Goal: Information Seeking & Learning: Learn about a topic

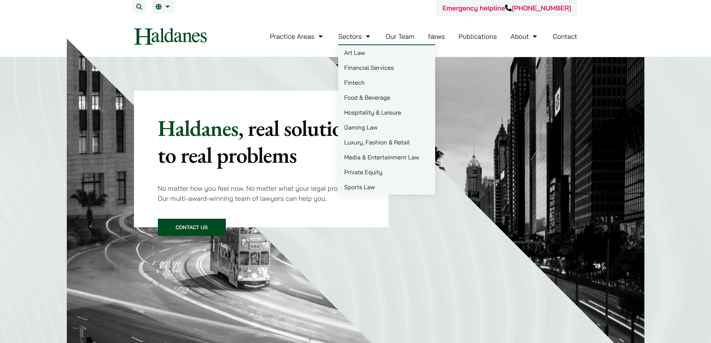
click at [357, 52] on link "Art Law" at bounding box center [386, 52] width 97 height 15
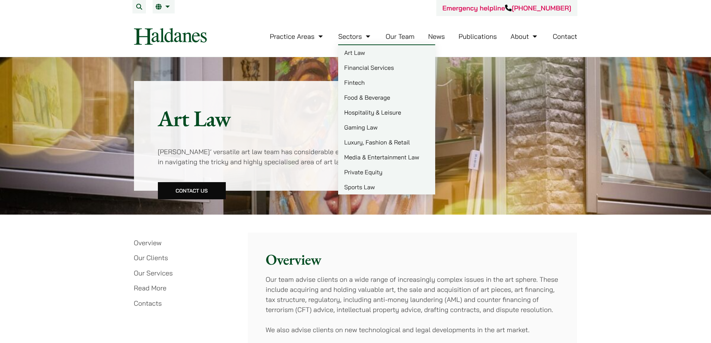
click at [364, 82] on link "Fintech" at bounding box center [386, 82] width 97 height 15
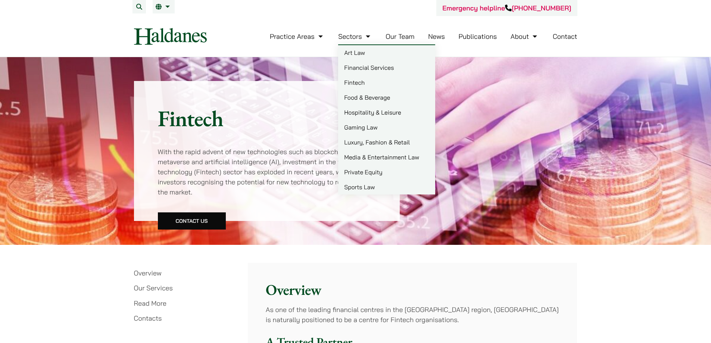
click at [363, 191] on link "Sports Law" at bounding box center [386, 186] width 97 height 15
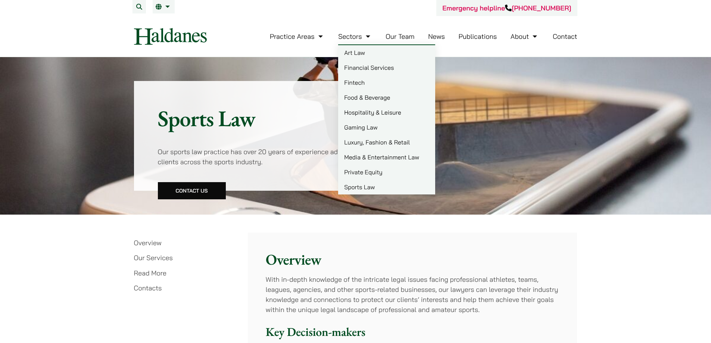
click at [375, 99] on link "Food & Beverage" at bounding box center [386, 97] width 97 height 15
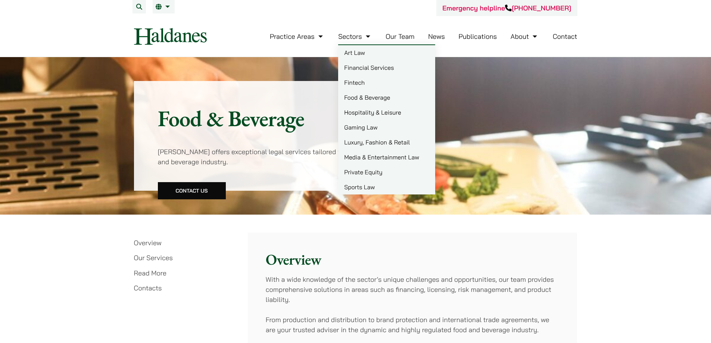
click at [388, 144] on link "Luxury, Fashion & Retail" at bounding box center [386, 142] width 97 height 15
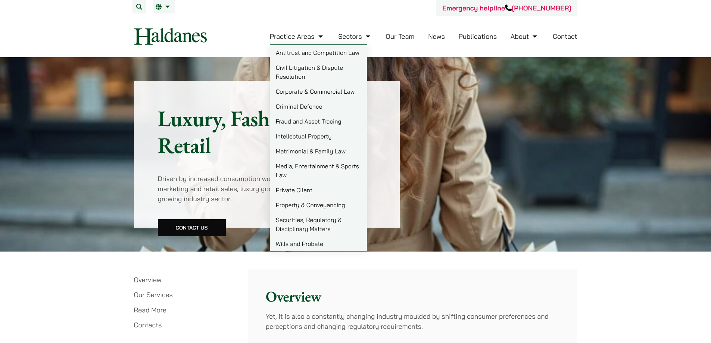
click at [316, 150] on link "Matrimonial & Family Law" at bounding box center [318, 151] width 97 height 15
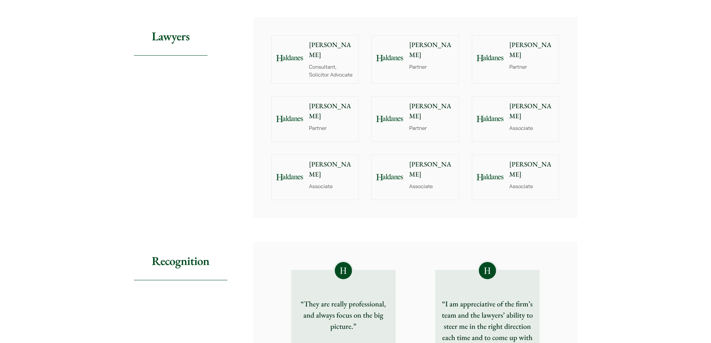
scroll to position [410, 0]
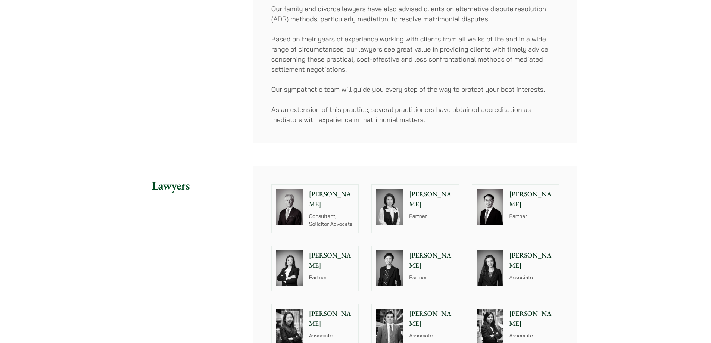
click at [666, 116] on div "Home » Practice Areas » Matrimonial & Family Law Matrimonial & Family Law Share…" at bounding box center [355, 251] width 711 height 1208
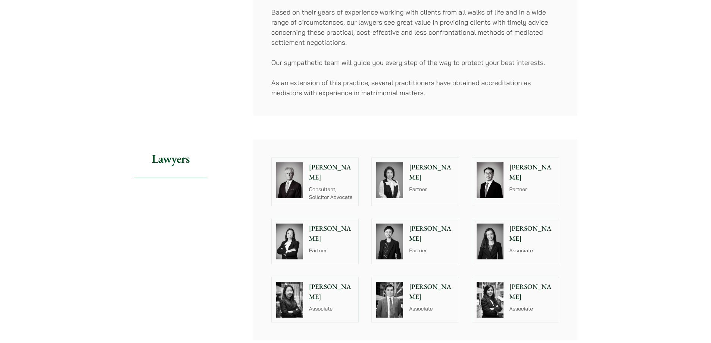
scroll to position [522, 0]
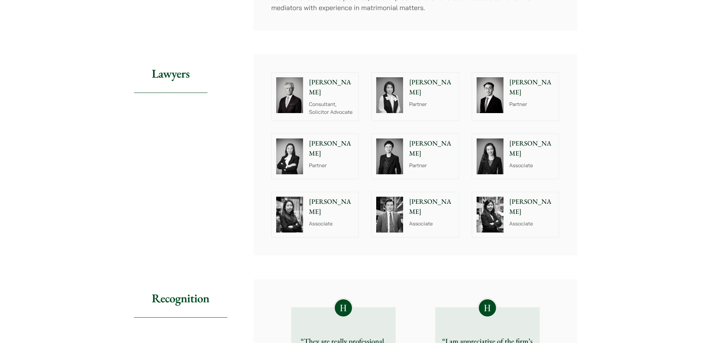
click at [447, 221] on div "Ryan Chau Associate" at bounding box center [432, 214] width 51 height 45
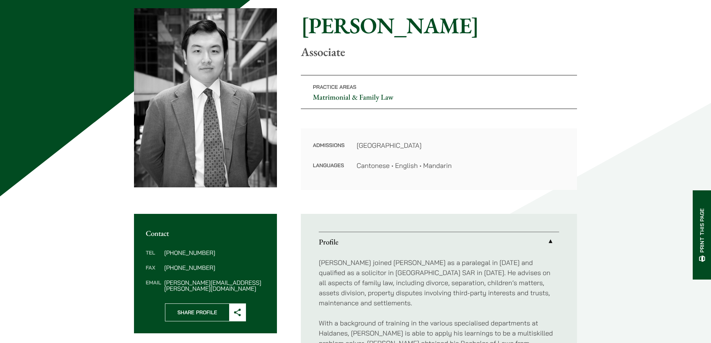
scroll to position [112, 0]
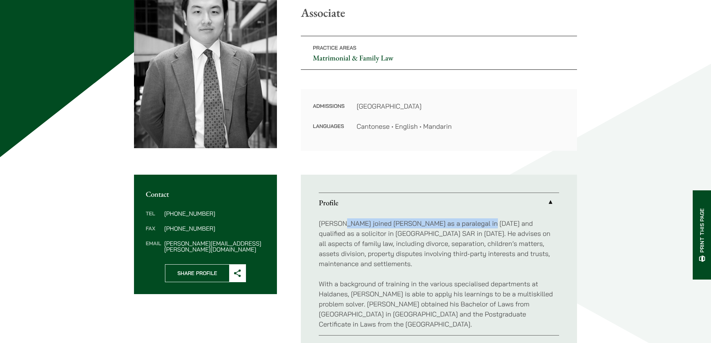
drag, startPoint x: 341, startPoint y: 219, endPoint x: 483, endPoint y: 228, distance: 142.0
click at [483, 228] on p "Ryan joined Haldanes as a paralegal in 2020 and qualified as a solicitor in Hon…" at bounding box center [439, 243] width 240 height 50
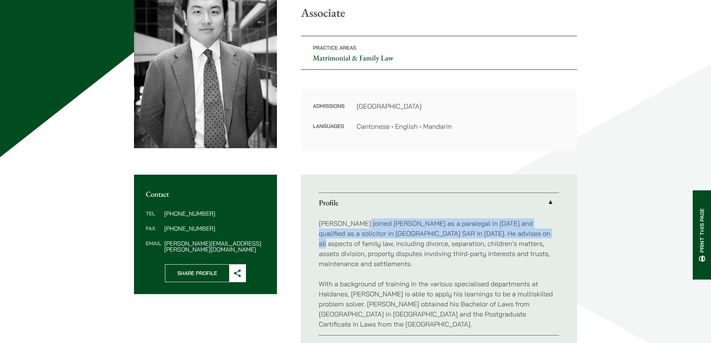
drag, startPoint x: 360, startPoint y: 217, endPoint x: 522, endPoint y: 233, distance: 163.1
click at [522, 233] on div "Ryan joined Haldanes as a paralegal in 2020 and qualified as a solicitor in Hon…" at bounding box center [439, 273] width 240 height 123
click at [522, 233] on p "Ryan joined Haldanes as a paralegal in 2020 and qualified as a solicitor in Hon…" at bounding box center [439, 243] width 240 height 50
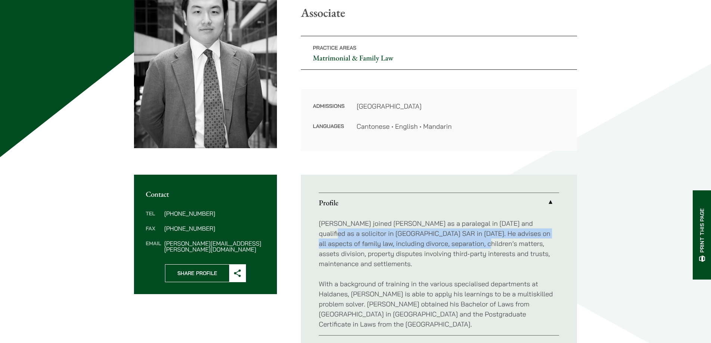
drag, startPoint x: 536, startPoint y: 224, endPoint x: 461, endPoint y: 247, distance: 77.5
click at [461, 247] on p "Ryan joined Haldanes as a paralegal in 2020 and qualified as a solicitor in Hon…" at bounding box center [439, 243] width 240 height 50
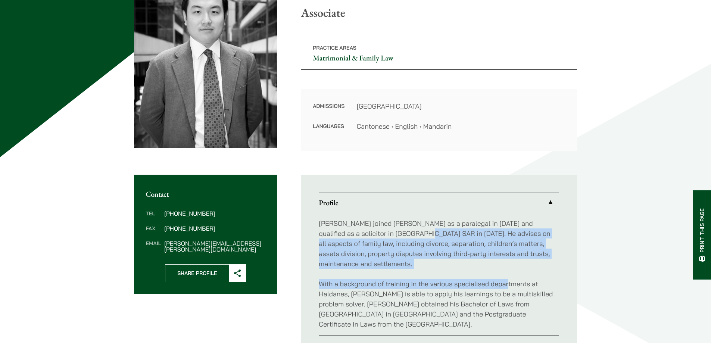
drag, startPoint x: 404, startPoint y: 234, endPoint x: 508, endPoint y: 263, distance: 107.7
click at [508, 263] on div "Ryan joined Haldanes as a paralegal in 2020 and qualified as a solicitor in Hon…" at bounding box center [439, 273] width 240 height 123
click at [507, 263] on div "Ryan joined Haldanes as a paralegal in 2020 and qualified as a solicitor in Hon…" at bounding box center [439, 273] width 240 height 123
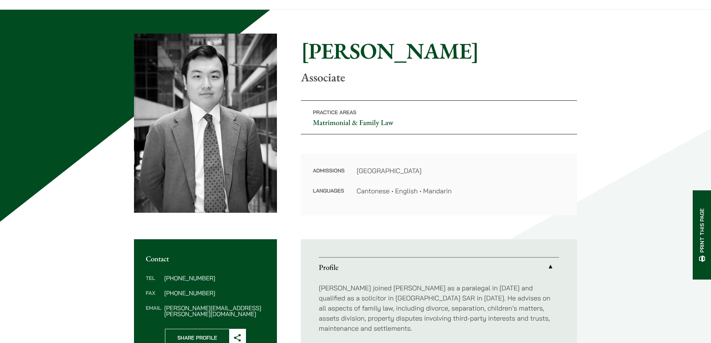
scroll to position [0, 0]
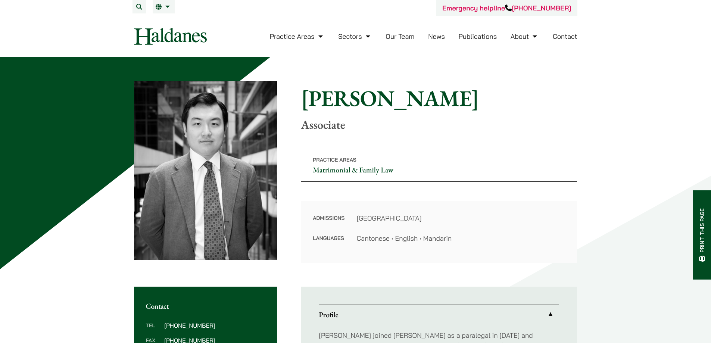
click at [393, 37] on link "Our Team" at bounding box center [399, 36] width 29 height 9
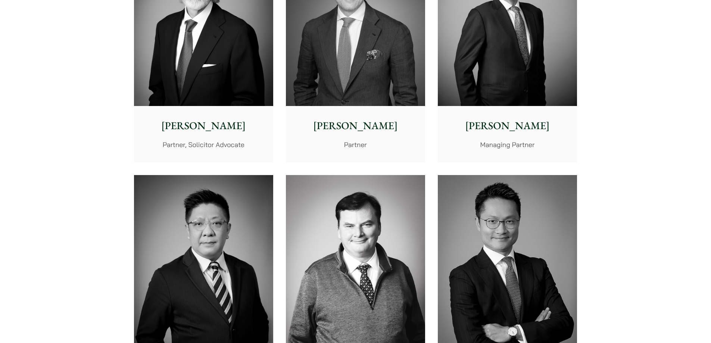
scroll to position [336, 0]
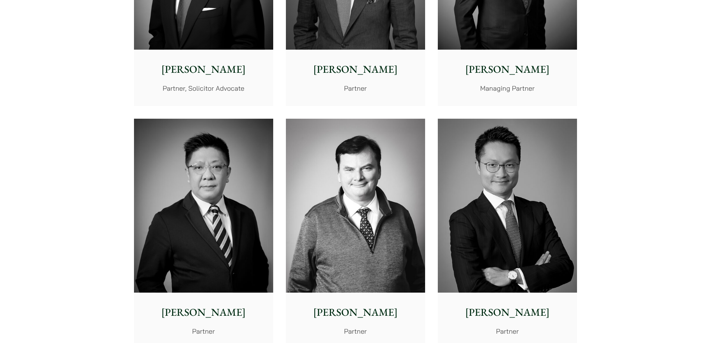
click at [531, 217] on img at bounding box center [507, 206] width 139 height 174
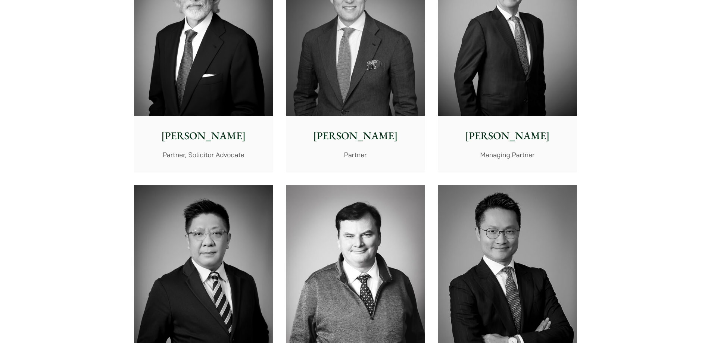
scroll to position [224, 0]
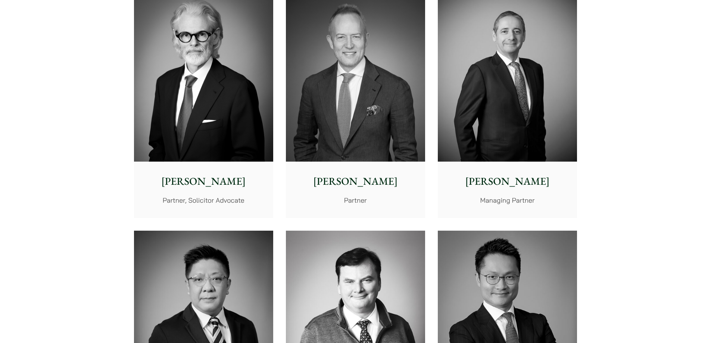
click at [518, 104] on img at bounding box center [507, 74] width 139 height 174
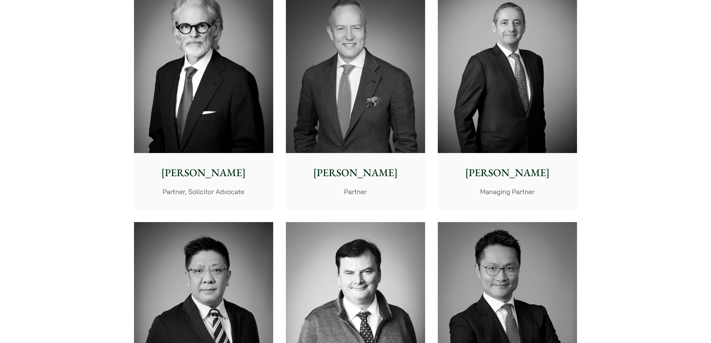
scroll to position [410, 0]
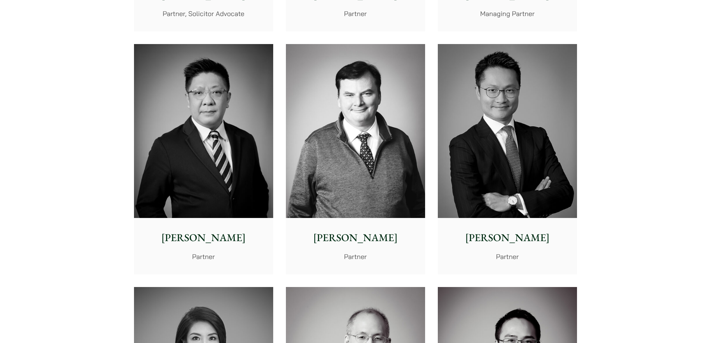
click at [386, 133] on img at bounding box center [355, 131] width 139 height 174
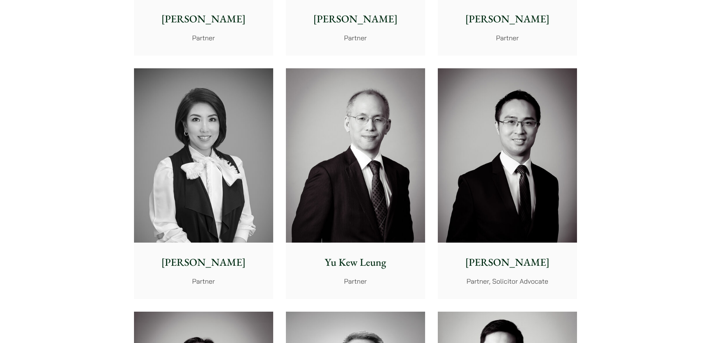
scroll to position [672, 0]
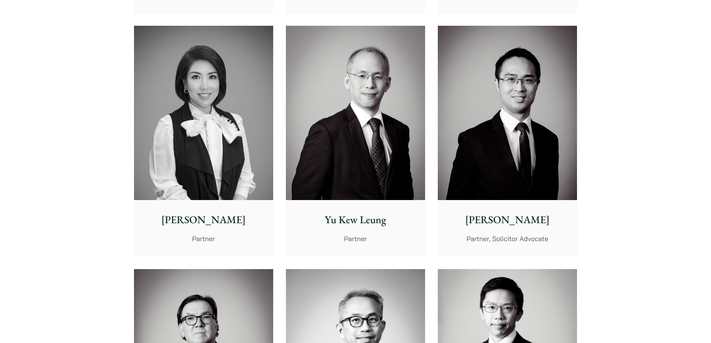
click at [218, 130] on img at bounding box center [203, 113] width 139 height 174
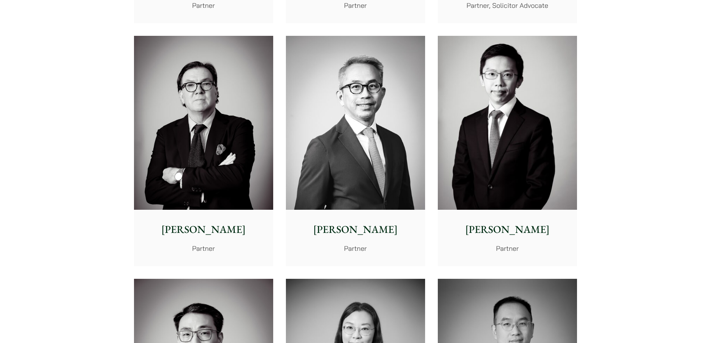
scroll to position [933, 0]
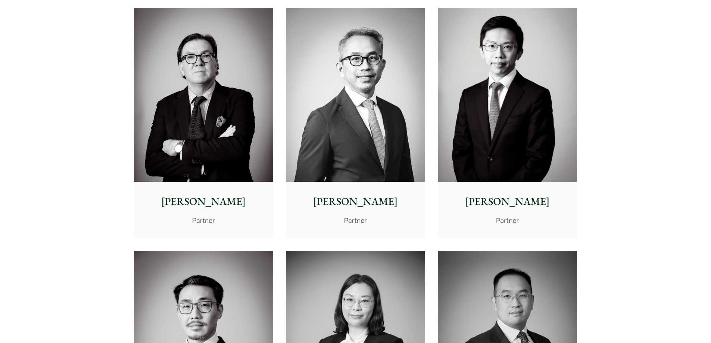
click at [218, 99] on img at bounding box center [203, 95] width 139 height 174
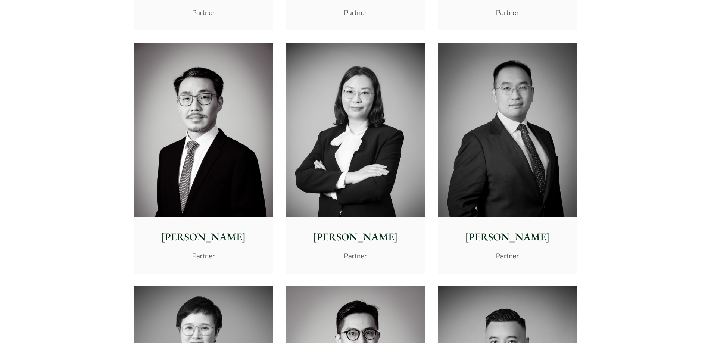
scroll to position [1194, 0]
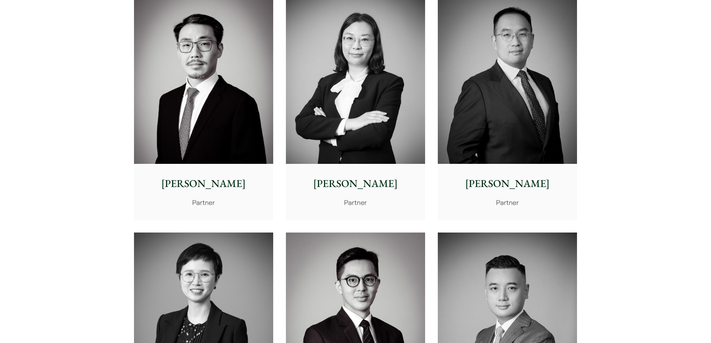
click at [399, 66] on img at bounding box center [355, 77] width 139 height 174
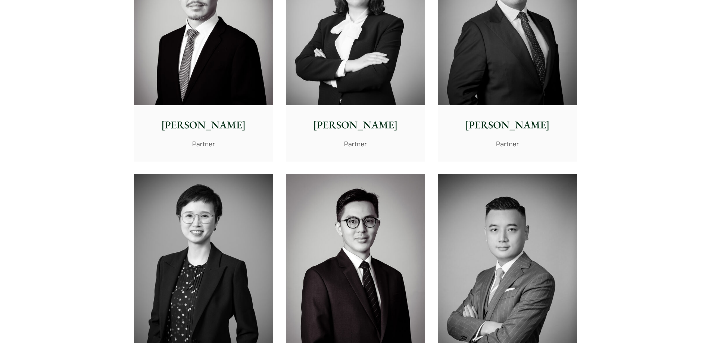
scroll to position [1306, 0]
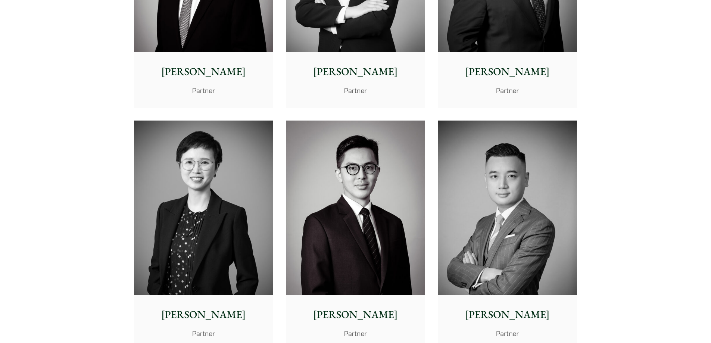
click at [183, 181] on img at bounding box center [203, 208] width 139 height 174
click at [376, 198] on img at bounding box center [355, 208] width 139 height 174
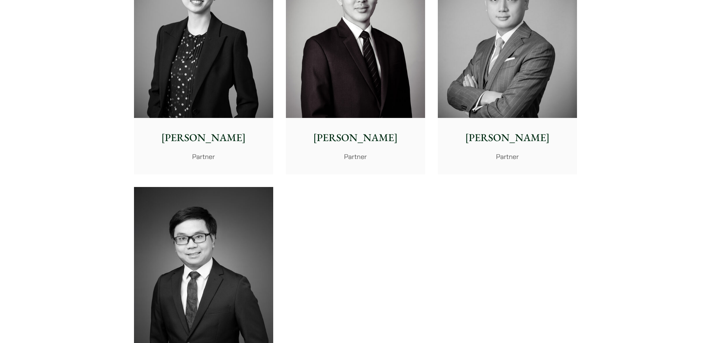
scroll to position [1604, 0]
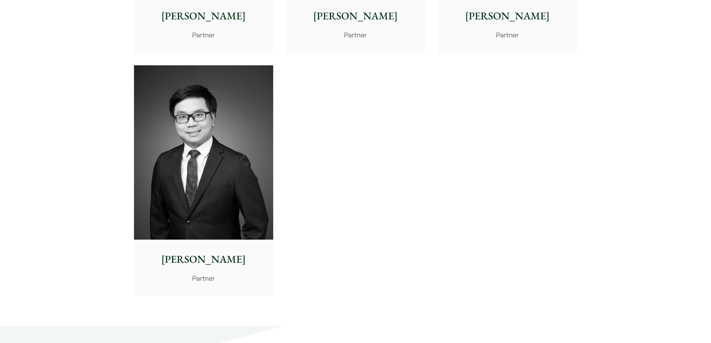
click at [144, 96] on img at bounding box center [203, 152] width 139 height 174
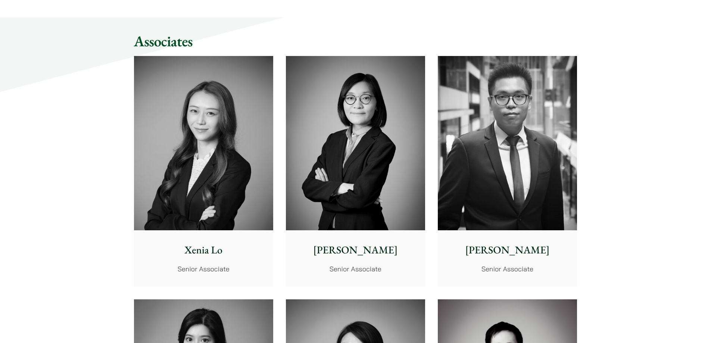
scroll to position [1977, 0]
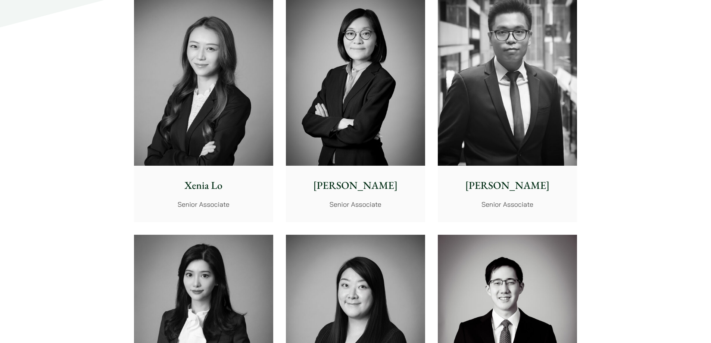
click at [358, 144] on img at bounding box center [355, 78] width 139 height 174
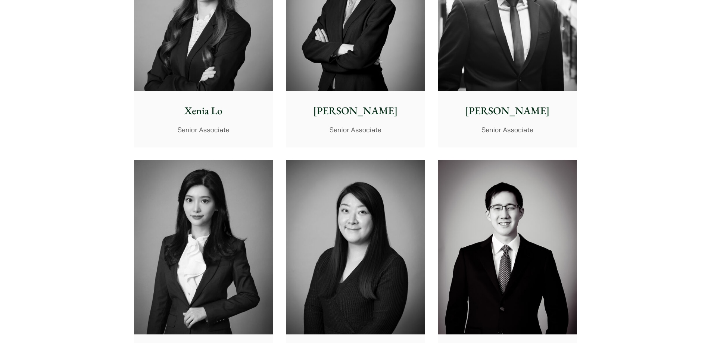
click at [225, 241] on img at bounding box center [203, 247] width 139 height 174
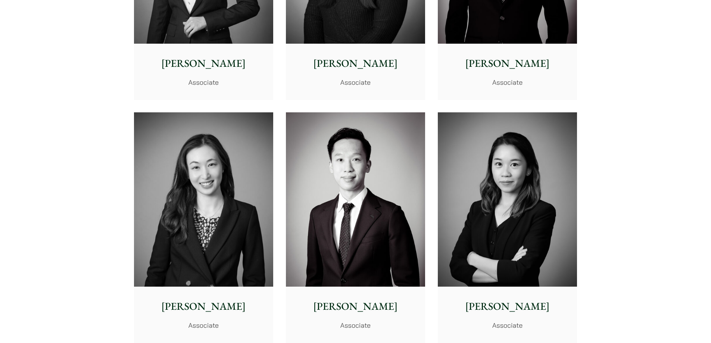
scroll to position [2388, 0]
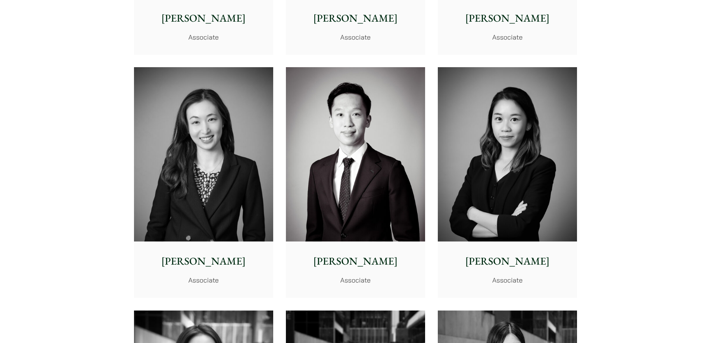
click at [526, 100] on img at bounding box center [507, 154] width 139 height 174
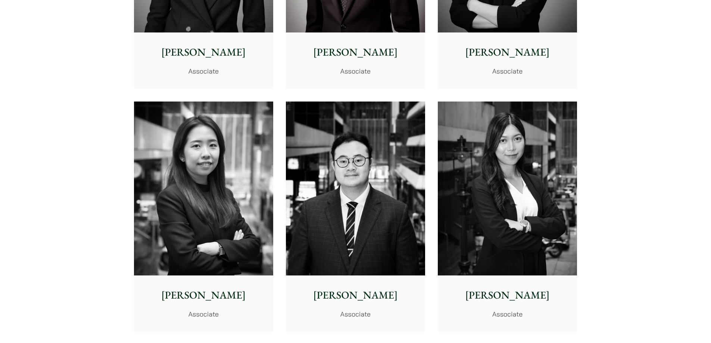
scroll to position [2649, 0]
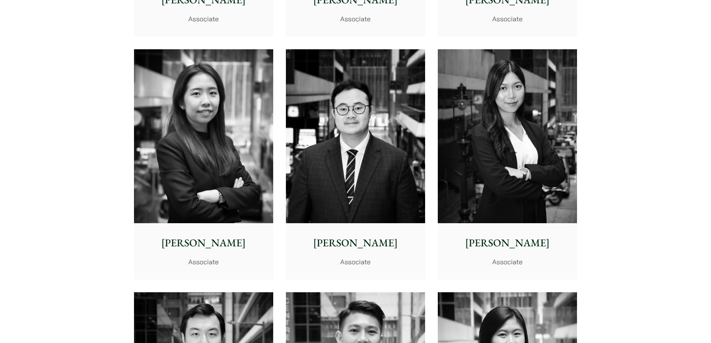
click at [231, 186] on img at bounding box center [203, 136] width 139 height 174
click at [528, 158] on img at bounding box center [507, 136] width 139 height 174
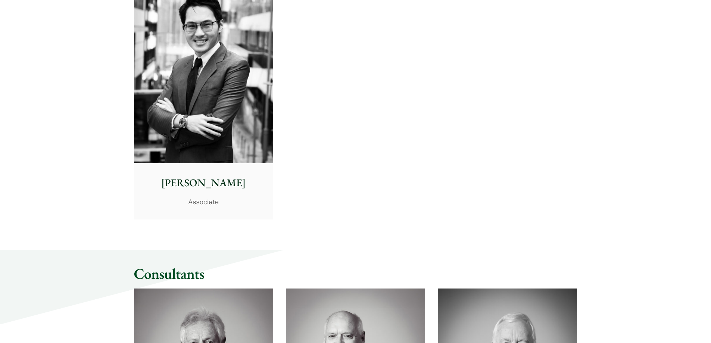
scroll to position [3022, 0]
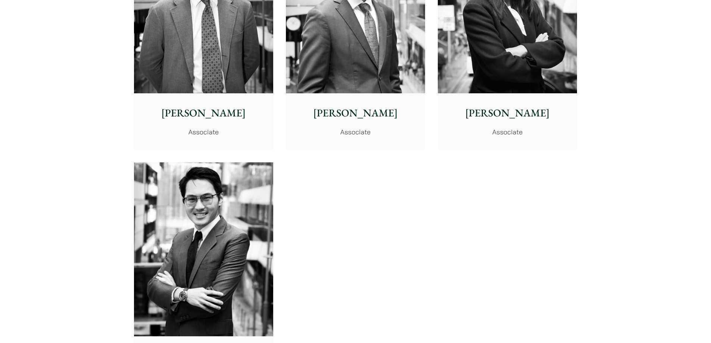
click at [207, 212] on img at bounding box center [203, 249] width 139 height 174
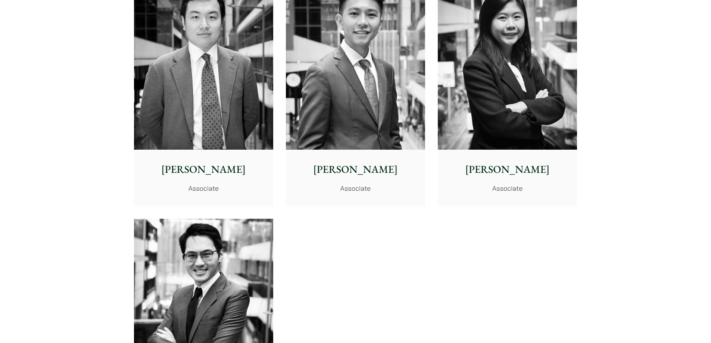
scroll to position [2835, 0]
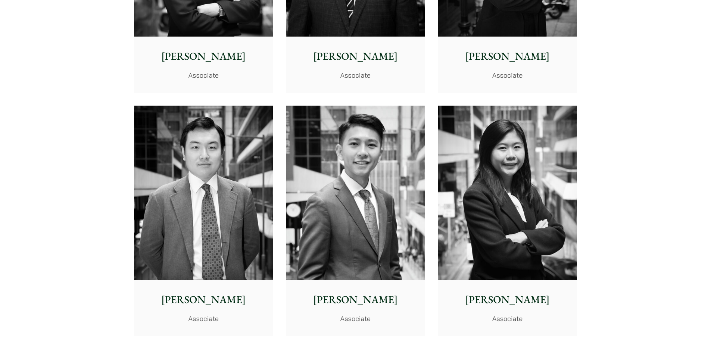
click at [547, 141] on img at bounding box center [507, 193] width 139 height 174
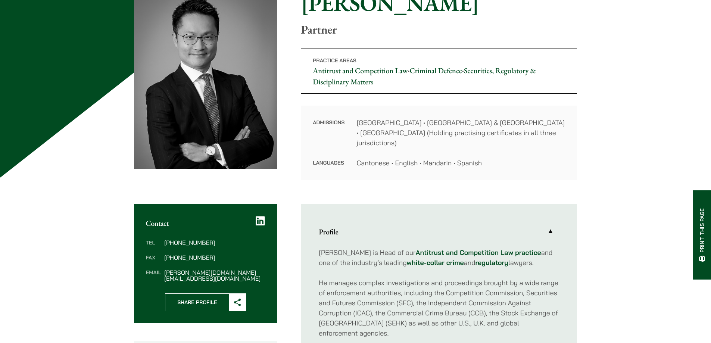
scroll to position [37, 0]
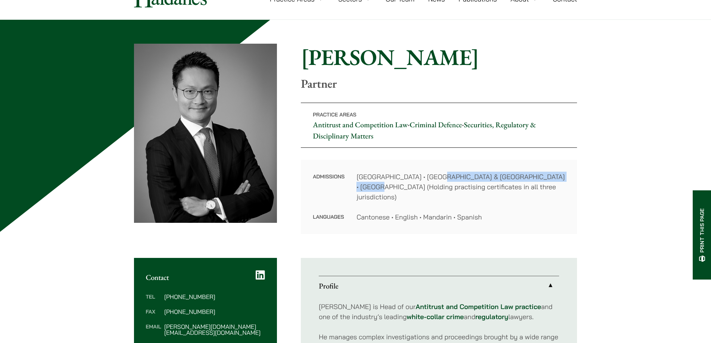
drag, startPoint x: 440, startPoint y: 180, endPoint x: 570, endPoint y: 180, distance: 130.6
click at [570, 180] on div "Admissions Hong Kong • England & Wales • Dubai International Financial Centre (…" at bounding box center [439, 197] width 276 height 74
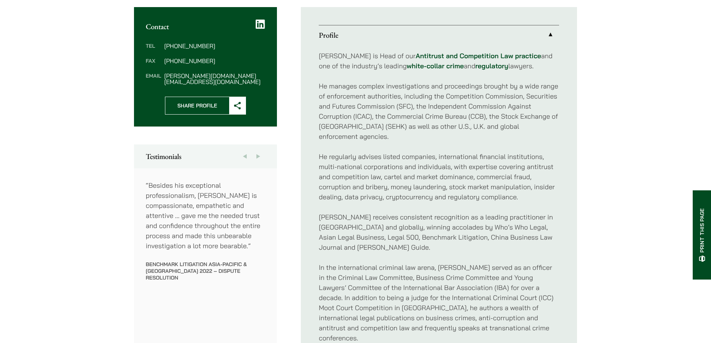
scroll to position [298, 0]
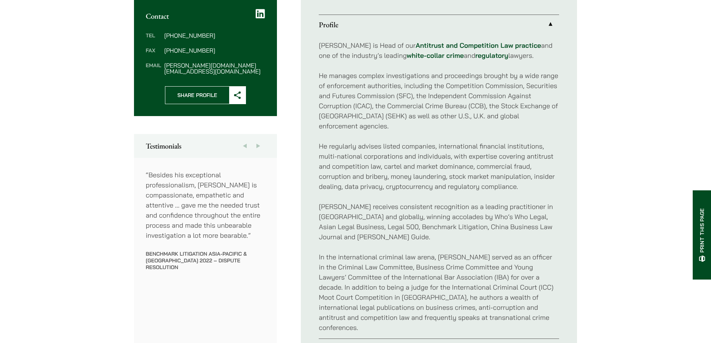
click at [465, 77] on p "He manages complex investigations and proceedings brought by a wide range of en…" at bounding box center [439, 101] width 240 height 60
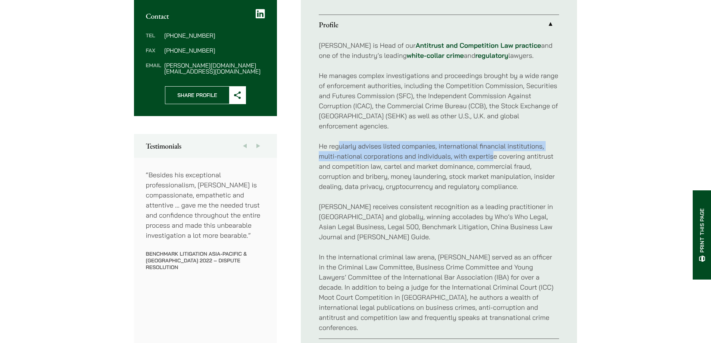
drag, startPoint x: 337, startPoint y: 126, endPoint x: 492, endPoint y: 137, distance: 155.5
click at [492, 141] on p "He regularly advises listed companies, international financial institutions, mu…" at bounding box center [439, 166] width 240 height 50
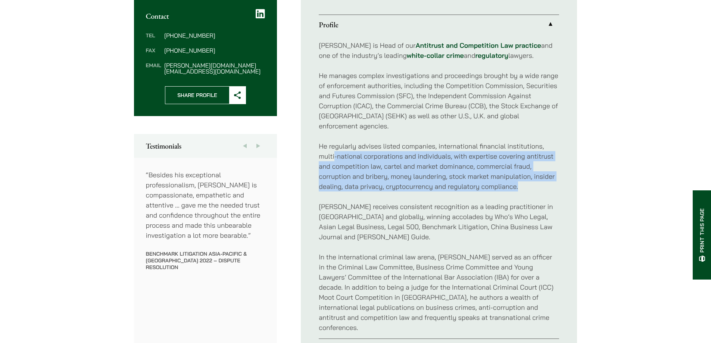
drag, startPoint x: 334, startPoint y: 135, endPoint x: 526, endPoint y: 163, distance: 194.1
click at [526, 163] on p "He regularly advises listed companies, international financial institutions, mu…" at bounding box center [439, 166] width 240 height 50
click at [525, 163] on p "He regularly advises listed companies, international financial institutions, mu…" at bounding box center [439, 166] width 240 height 50
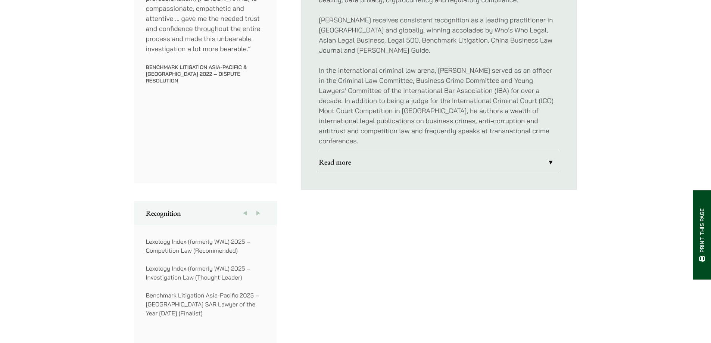
click at [417, 152] on link "Read more" at bounding box center [439, 161] width 240 height 19
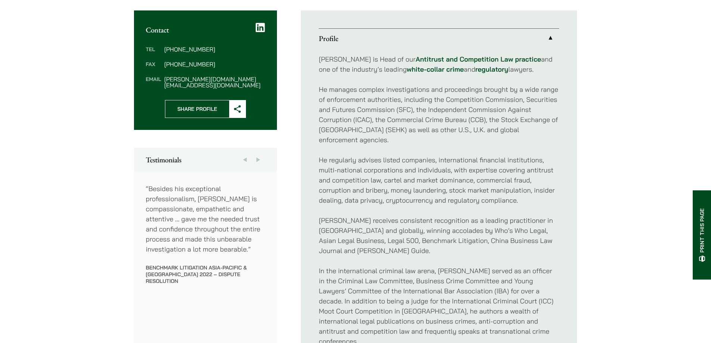
scroll to position [287, 0]
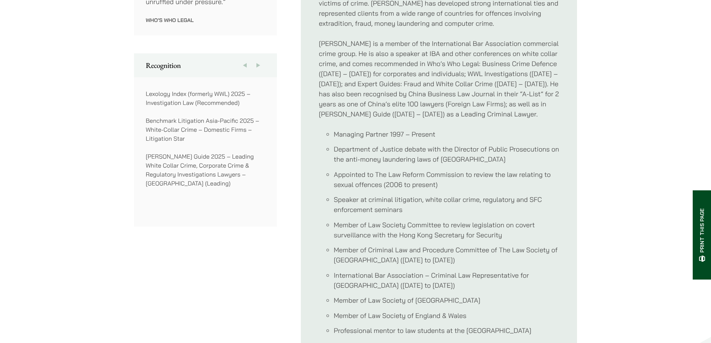
scroll to position [560, 0]
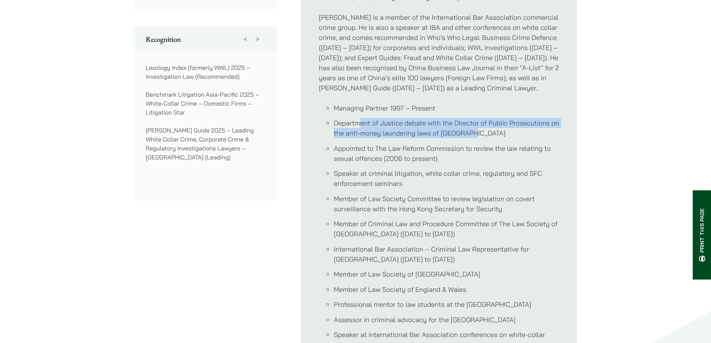
drag, startPoint x: 362, startPoint y: 116, endPoint x: 489, endPoint y: 125, distance: 127.2
click at [489, 125] on li "Department of Justice debate with the Director of Public Prosecutions on the an…" at bounding box center [446, 128] width 225 height 20
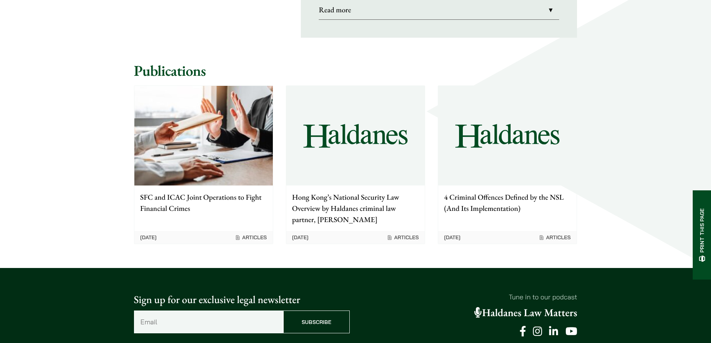
scroll to position [970, 0]
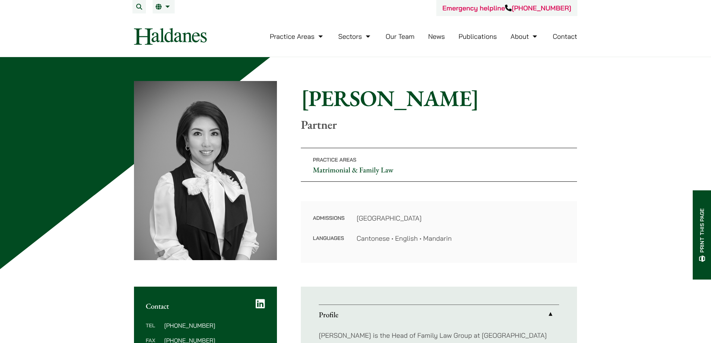
scroll to position [149, 0]
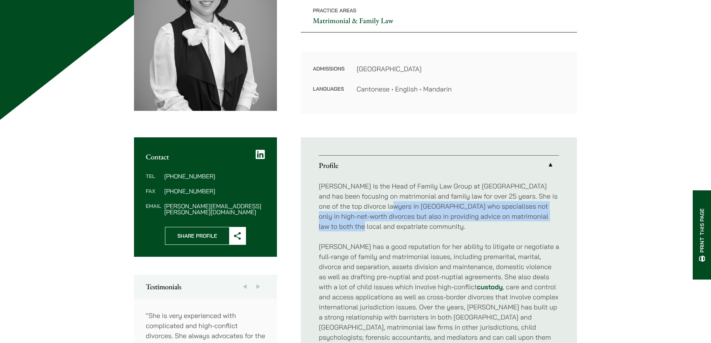
drag, startPoint x: 366, startPoint y: 201, endPoint x: 573, endPoint y: 219, distance: 207.0
click at [573, 219] on ul "Profile [PERSON_NAME] is the Head of Family Law Group at [GEOGRAPHIC_DATA] and …" at bounding box center [439, 291] width 276 height 309
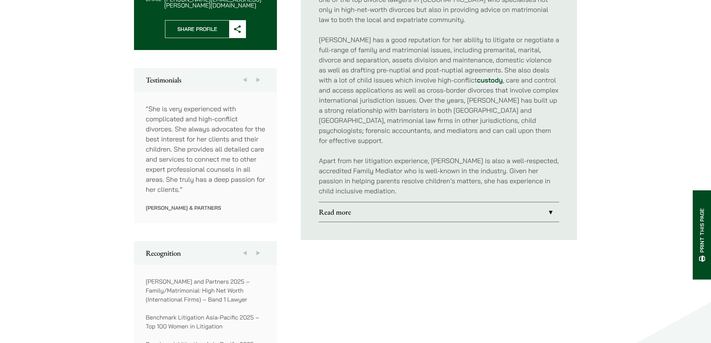
scroll to position [298, 0]
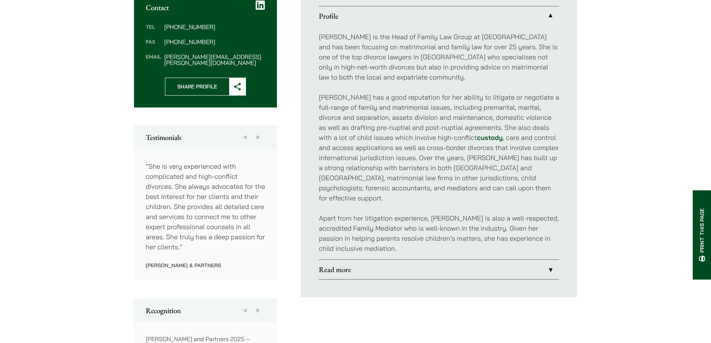
drag, startPoint x: 151, startPoint y: 194, endPoint x: 170, endPoint y: 194, distance: 19.0
click at [164, 194] on p "“She is very experienced with complicated and high-conflict divorces. She alway…" at bounding box center [205, 206] width 119 height 91
click at [237, 200] on p "“She is very experienced with complicated and high-conflict divorces. She alway…" at bounding box center [205, 206] width 119 height 91
drag, startPoint x: 147, startPoint y: 211, endPoint x: 67, endPoint y: 228, distance: 82.2
click at [67, 228] on div "Home » Lawyers » Elsie Liu Elsie Liu Partner Practice Areas Matrimonial & Famil…" at bounding box center [355, 216] width 711 height 914
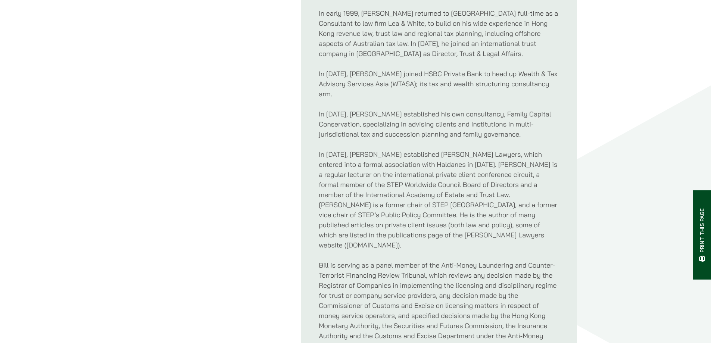
scroll to position [560, 0]
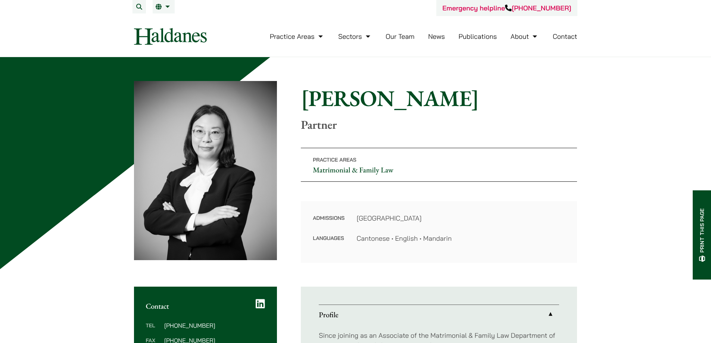
scroll to position [187, 0]
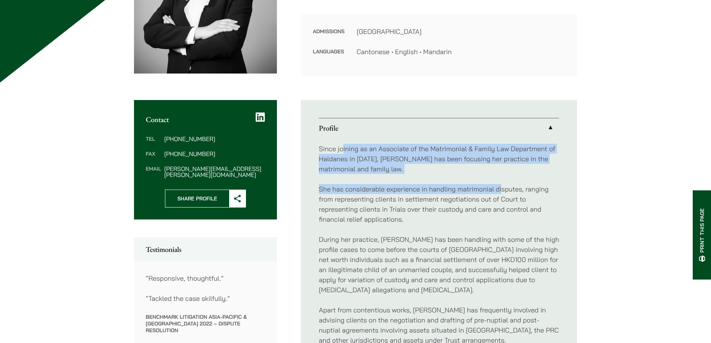
drag, startPoint x: 344, startPoint y: 151, endPoint x: 501, endPoint y: 184, distance: 160.1
click at [501, 184] on div "Since joining as an Associate of the Matrimonial & Family Law Department of Hal…" at bounding box center [439, 310] width 240 height 344
click at [501, 184] on p "She has considerable experience in handling matrimonial disputes, ranging from …" at bounding box center [439, 204] width 240 height 40
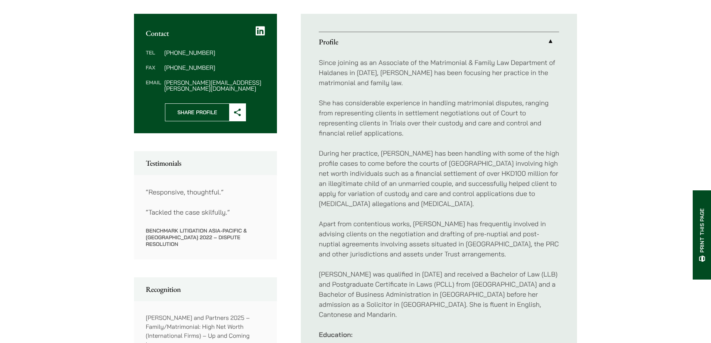
scroll to position [373, 0]
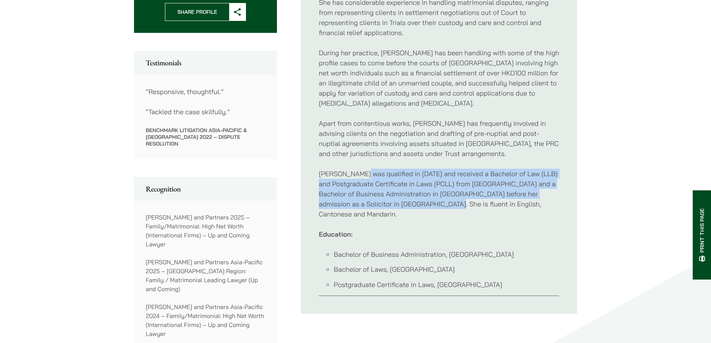
drag, startPoint x: 360, startPoint y: 173, endPoint x: 461, endPoint y: 199, distance: 104.1
click at [461, 199] on p "Anita was qualified in 2009 and received a Bachelor of Law (LLB) and Postgradua…" at bounding box center [439, 194] width 240 height 50
drag, startPoint x: 357, startPoint y: 170, endPoint x: 499, endPoint y: 202, distance: 145.0
click at [499, 202] on p "Anita was qualified in 2009 and received a Bachelor of Law (LLB) and Postgradua…" at bounding box center [439, 194] width 240 height 50
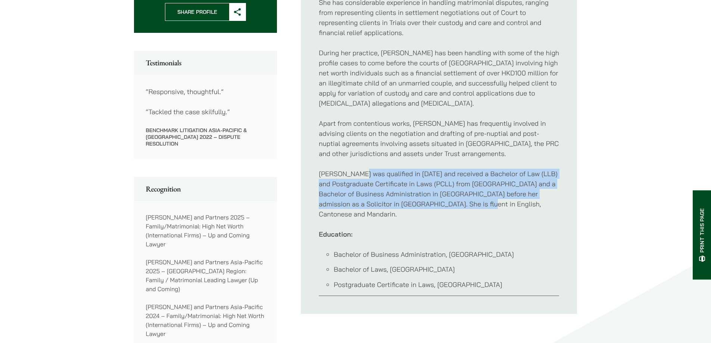
click at [499, 202] on p "Anita was qualified in 2009 and received a Bachelor of Law (LLB) and Postgradua…" at bounding box center [439, 194] width 240 height 50
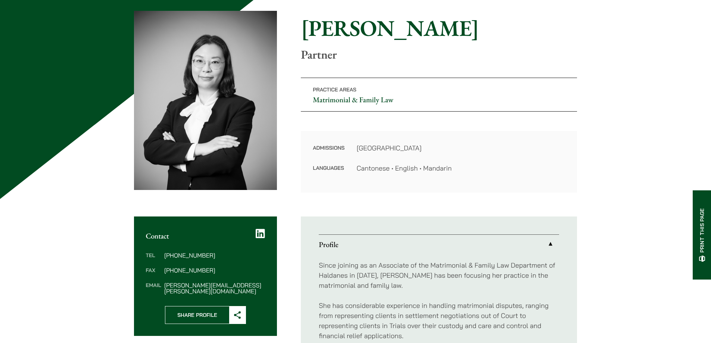
scroll to position [0, 0]
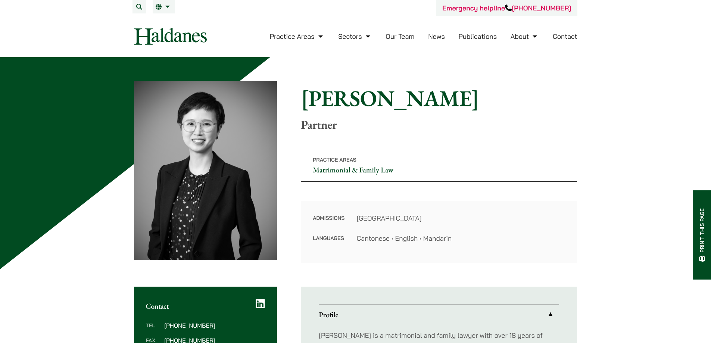
scroll to position [149, 0]
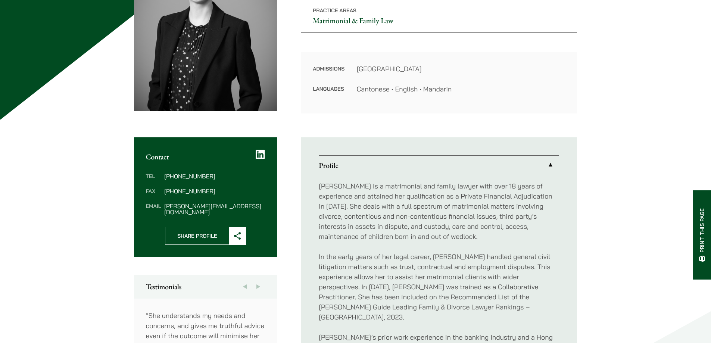
click at [514, 202] on p "[PERSON_NAME] is a matrimonial and family lawyer with over 18 years of experien…" at bounding box center [439, 211] width 240 height 60
drag, startPoint x: 373, startPoint y: 211, endPoint x: 442, endPoint y: 215, distance: 69.9
click at [442, 215] on p "Elaine Sum is a matrimonial and family lawyer with over 18 years of experience …" at bounding box center [439, 211] width 240 height 60
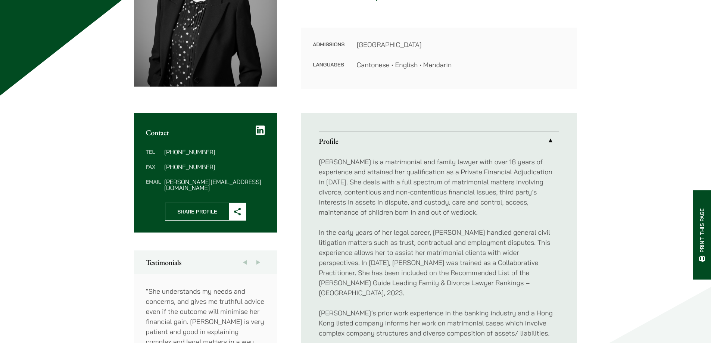
scroll to position [187, 0]
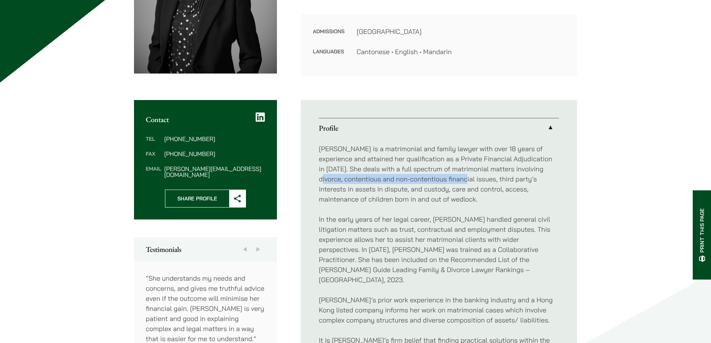
drag, startPoint x: 336, startPoint y: 177, endPoint x: 477, endPoint y: 181, distance: 141.5
click at [477, 181] on p "Elaine Sum is a matrimonial and family lawyer with over 18 years of experience …" at bounding box center [439, 174] width 240 height 60
drag, startPoint x: 527, startPoint y: 182, endPoint x: 377, endPoint y: 184, distance: 150.0
click at [377, 184] on p "Elaine Sum is a matrimonial and family lawyer with over 18 years of experience …" at bounding box center [439, 174] width 240 height 60
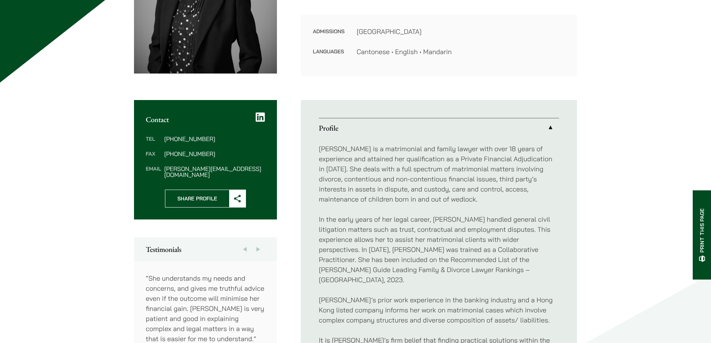
click at [379, 190] on p "Elaine Sum is a matrimonial and family lawyer with over 18 years of experience …" at bounding box center [439, 174] width 240 height 60
drag, startPoint x: 365, startPoint y: 194, endPoint x: 479, endPoint y: 199, distance: 114.3
click at [479, 199] on p "Elaine Sum is a matrimonial and family lawyer with over 18 years of experience …" at bounding box center [439, 174] width 240 height 60
click at [479, 200] on p "Elaine Sum is a matrimonial and family lawyer with over 18 years of experience …" at bounding box center [439, 174] width 240 height 60
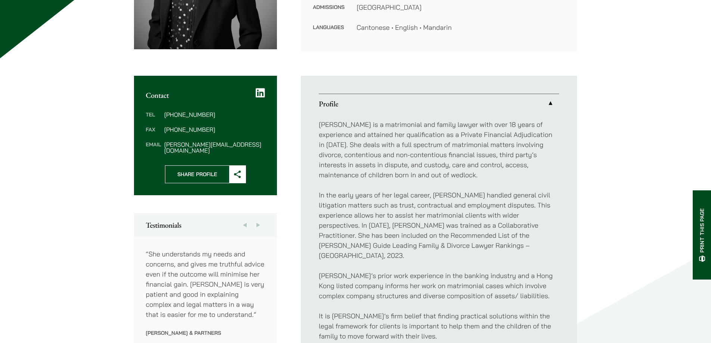
scroll to position [224, 0]
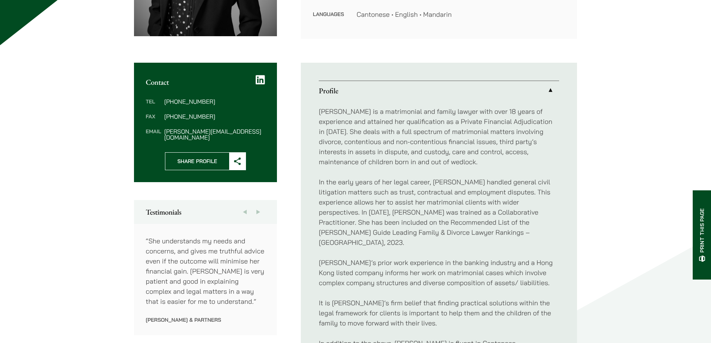
click at [483, 184] on p "In the early years of her legal career, Elaine handled general civil litigation…" at bounding box center [439, 212] width 240 height 71
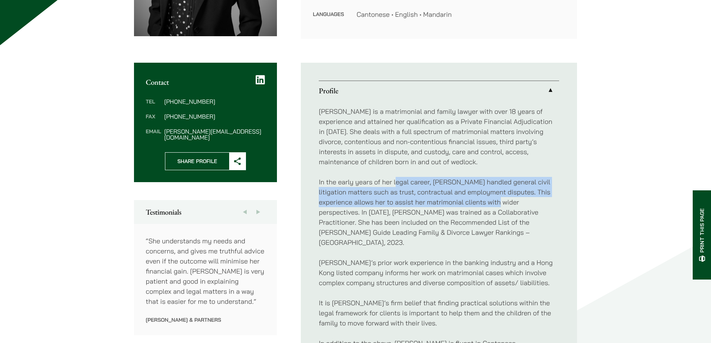
drag, startPoint x: 397, startPoint y: 181, endPoint x: 485, endPoint y: 205, distance: 92.0
click at [485, 205] on p "In the early years of her legal career, Elaine handled general civil litigation…" at bounding box center [439, 212] width 240 height 71
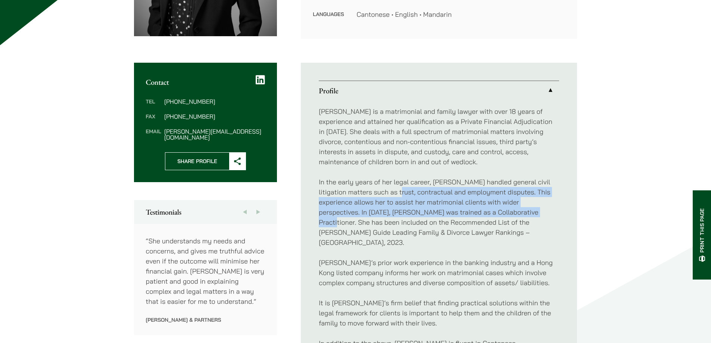
drag, startPoint x: 413, startPoint y: 188, endPoint x: 499, endPoint y: 215, distance: 90.4
click at [499, 215] on p "In the early years of her legal career, Elaine handled general civil litigation…" at bounding box center [439, 212] width 240 height 71
click at [498, 215] on p "In the early years of her legal career, Elaine handled general civil litigation…" at bounding box center [439, 212] width 240 height 71
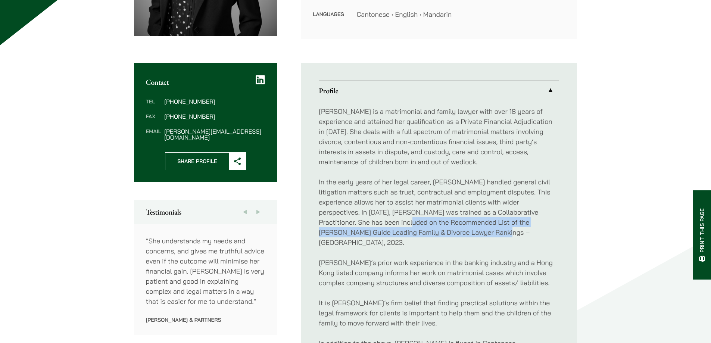
drag, startPoint x: 391, startPoint y: 220, endPoint x: 475, endPoint y: 235, distance: 84.9
click at [475, 235] on p "In the early years of her legal career, Elaine handled general civil litigation…" at bounding box center [439, 212] width 240 height 71
click at [475, 229] on p "In the early years of her legal career, Elaine handled general civil litigation…" at bounding box center [439, 212] width 240 height 71
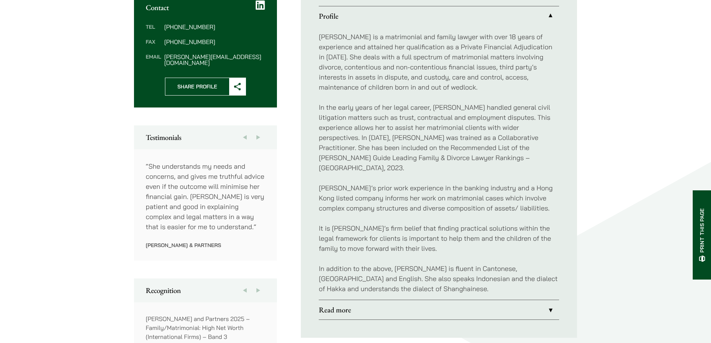
scroll to position [112, 0]
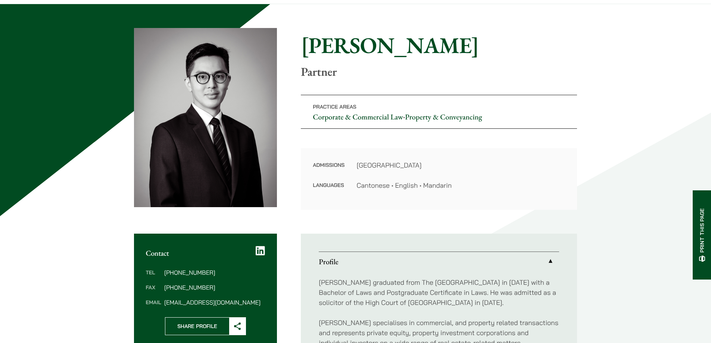
scroll to position [224, 0]
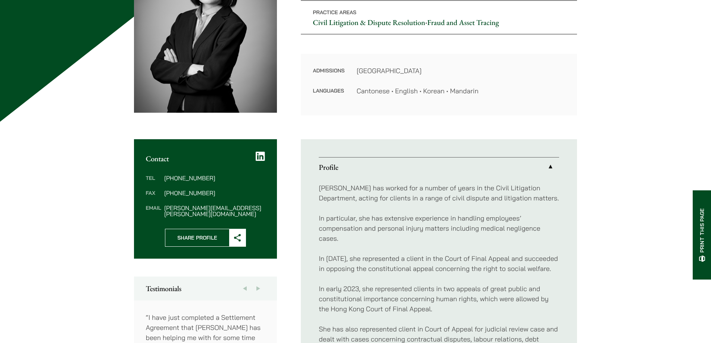
scroll to position [187, 0]
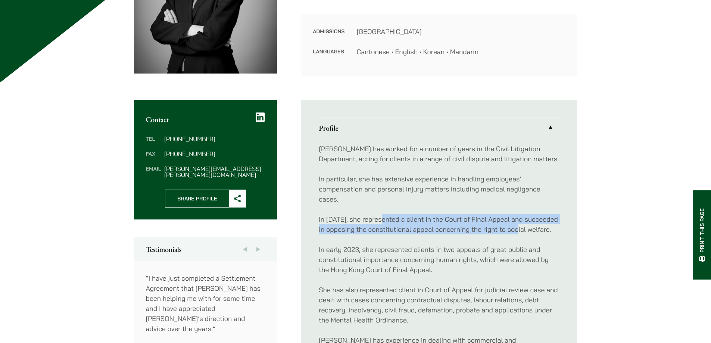
drag, startPoint x: 384, startPoint y: 215, endPoint x: 522, endPoint y: 225, distance: 138.7
click at [522, 225] on p "In [DATE], she represented a client in the Court of Final Appeal and succeeded …" at bounding box center [439, 224] width 240 height 20
drag, startPoint x: 383, startPoint y: 220, endPoint x: 488, endPoint y: 226, distance: 105.7
click at [488, 226] on p "In [DATE], she represented a client in the Court of Final Appeal and succeeded …" at bounding box center [439, 224] width 240 height 20
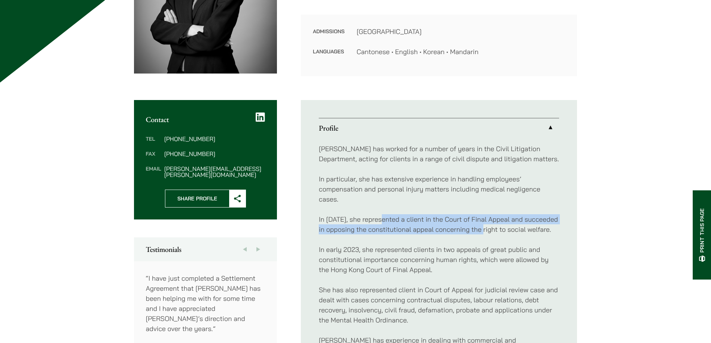
click at [488, 226] on p "In [DATE], she represented a client in the Court of Final Appeal and succeeded …" at bounding box center [439, 224] width 240 height 20
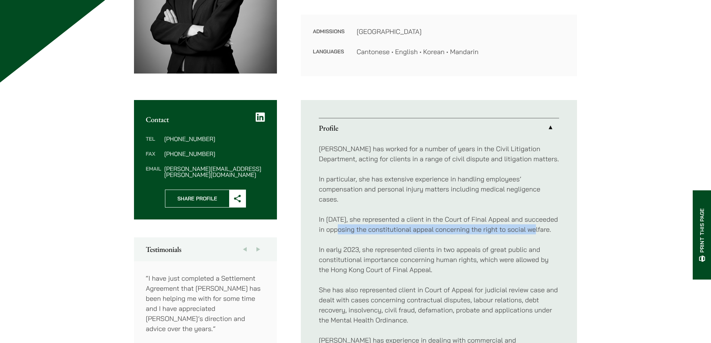
drag, startPoint x: 541, startPoint y: 225, endPoint x: 345, endPoint y: 229, distance: 196.6
click at [345, 229] on p "In 2024, she represented a client in the Court of Final Appeal and succeeded in…" at bounding box center [439, 224] width 240 height 20
click at [462, 217] on p "In 2024, she represented a client in the Court of Final Appeal and succeeded in…" at bounding box center [439, 224] width 240 height 20
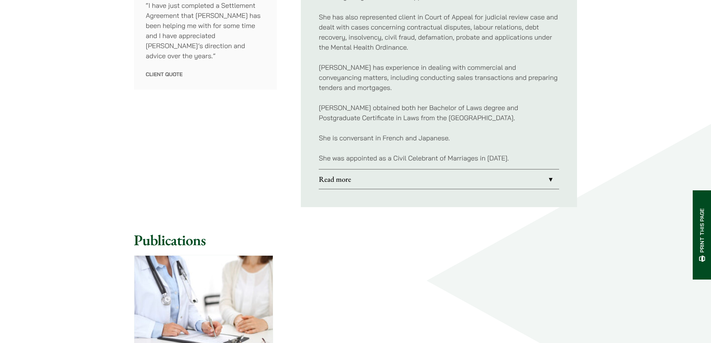
scroll to position [485, 0]
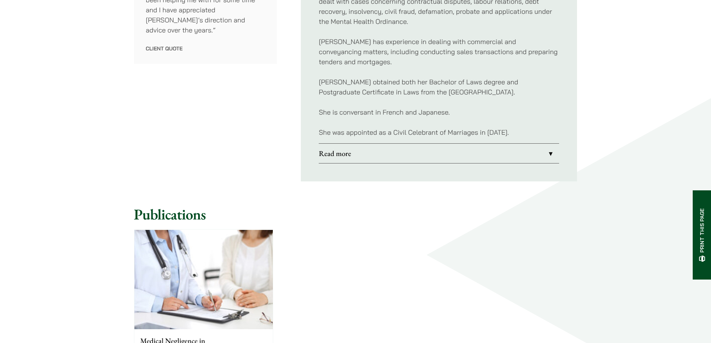
click at [547, 154] on link "Read more" at bounding box center [439, 153] width 240 height 19
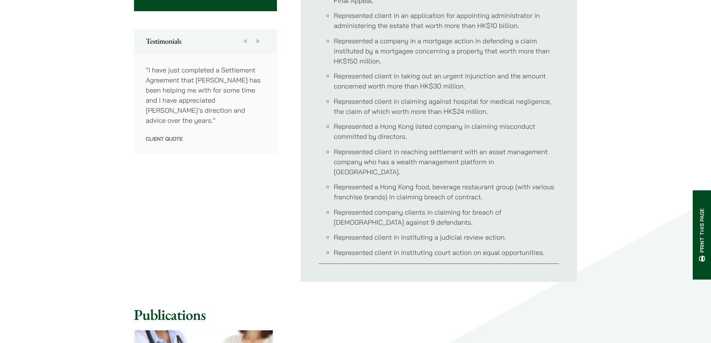
scroll to position [336, 0]
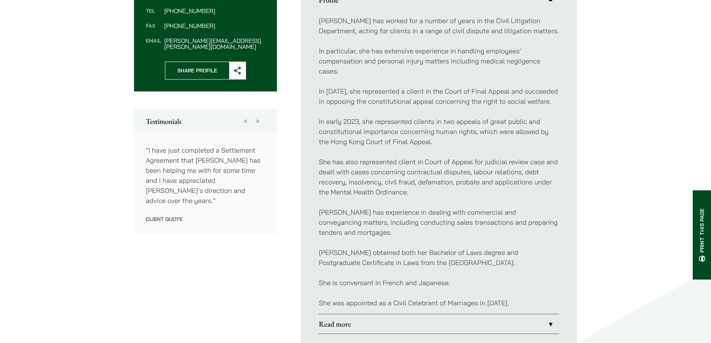
scroll to position [287, 0]
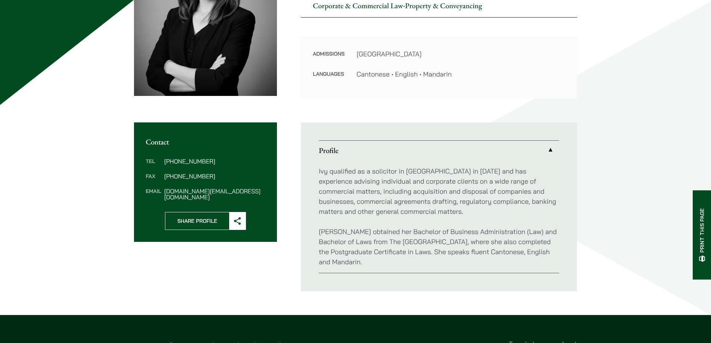
scroll to position [298, 0]
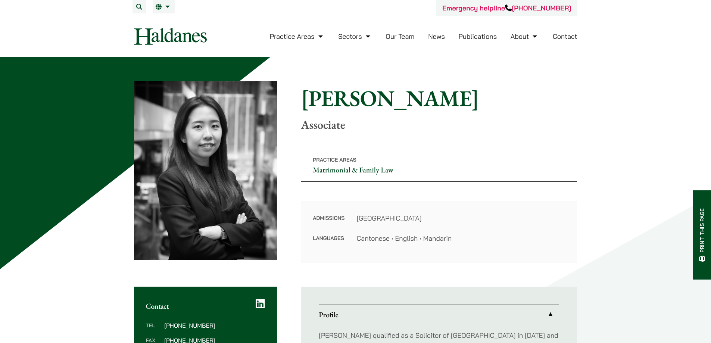
scroll to position [187, 0]
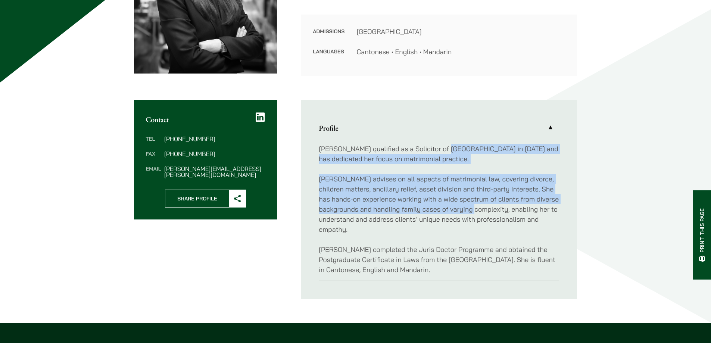
drag, startPoint x: 441, startPoint y: 151, endPoint x: 500, endPoint y: 206, distance: 80.2
click at [500, 206] on div "Alvina qualified as a Solicitor of Hong Kong in 2021 and has dedicated her focu…" at bounding box center [439, 209] width 240 height 143
click at [500, 206] on p "Alvina advises on all aspects of matrimonial law, covering divorce, children ma…" at bounding box center [439, 204] width 240 height 60
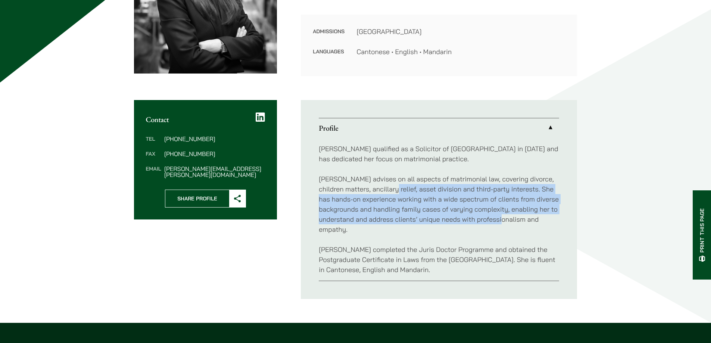
drag, startPoint x: 389, startPoint y: 191, endPoint x: 526, endPoint y: 222, distance: 140.3
click at [526, 222] on p "Alvina advises on all aspects of matrimonial law, covering divorce, children ma…" at bounding box center [439, 204] width 240 height 60
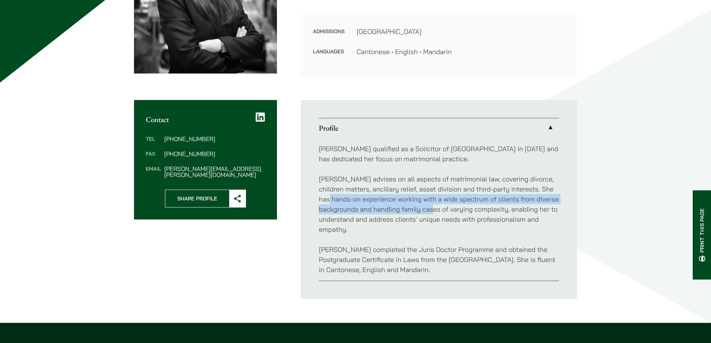
drag, startPoint x: 339, startPoint y: 199, endPoint x: 452, endPoint y: 209, distance: 113.1
click at [452, 209] on p "Alvina advises on all aspects of matrimonial law, covering divorce, children ma…" at bounding box center [439, 204] width 240 height 60
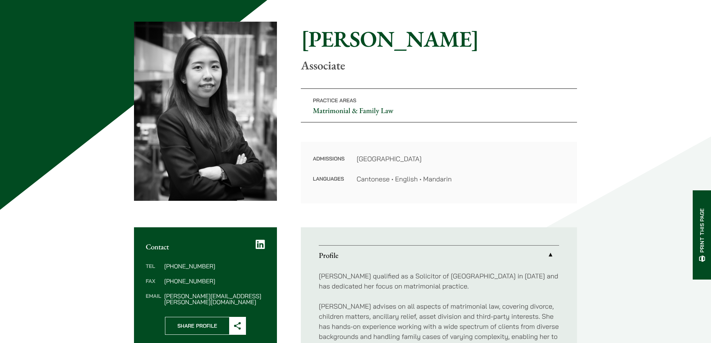
scroll to position [0, 0]
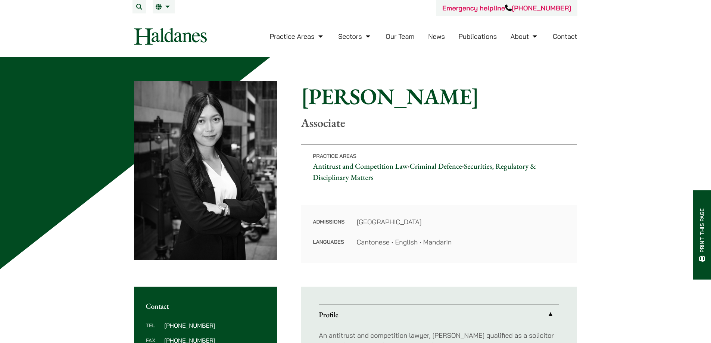
scroll to position [149, 0]
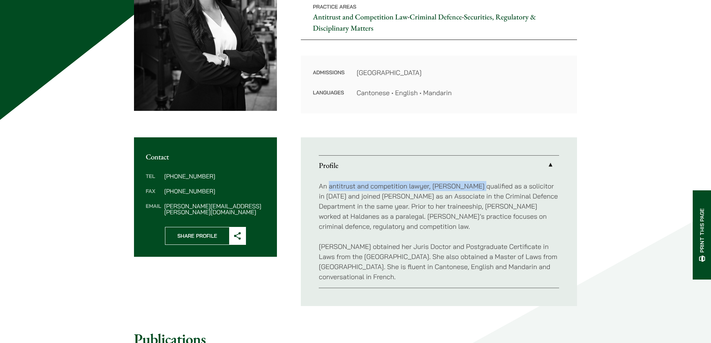
drag, startPoint x: 329, startPoint y: 182, endPoint x: 476, endPoint y: 187, distance: 146.3
click at [476, 187] on p "An antitrust and competition lawyer, [PERSON_NAME] qualified as a solicitor in …" at bounding box center [439, 206] width 240 height 50
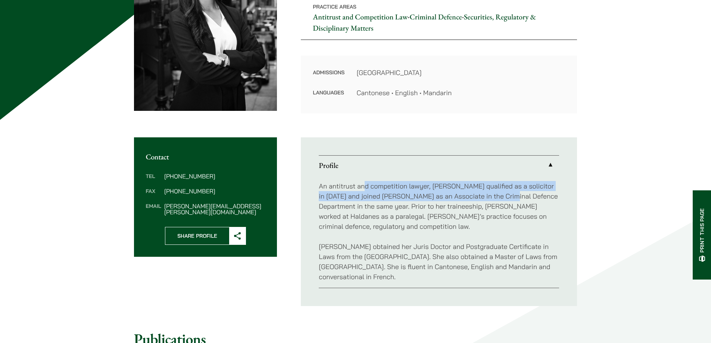
drag, startPoint x: 431, startPoint y: 187, endPoint x: 513, endPoint y: 200, distance: 83.2
click at [513, 200] on p "An antitrust and competition lawyer, [PERSON_NAME] qualified as a solicitor in …" at bounding box center [439, 206] width 240 height 50
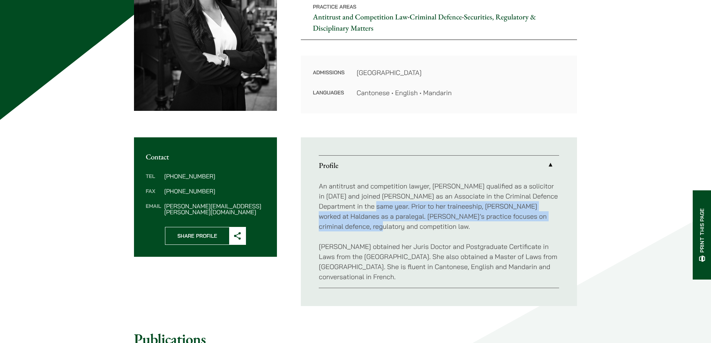
drag, startPoint x: 375, startPoint y: 210, endPoint x: 475, endPoint y: 227, distance: 101.0
click at [475, 227] on p "An antitrust and competition lawyer, [PERSON_NAME] qualified as a solicitor in …" at bounding box center [439, 206] width 240 height 50
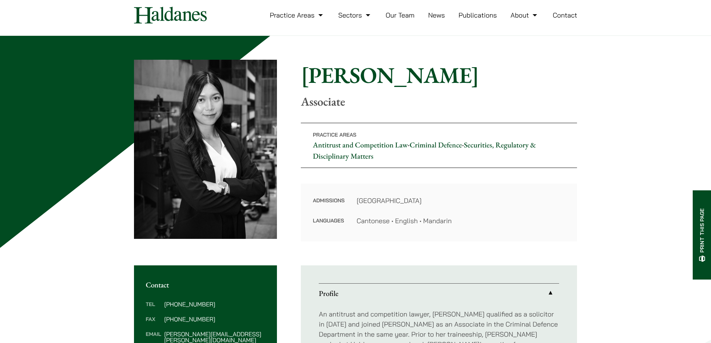
scroll to position [0, 0]
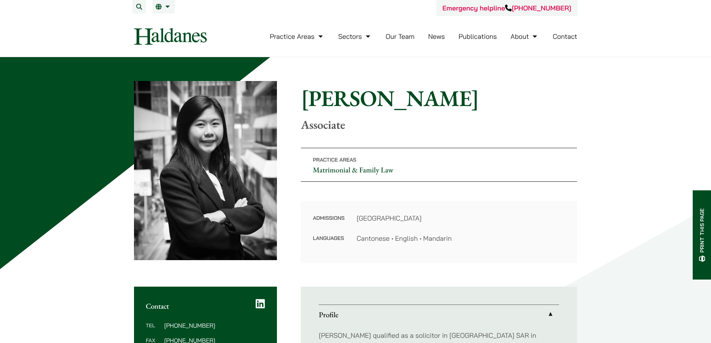
scroll to position [187, 0]
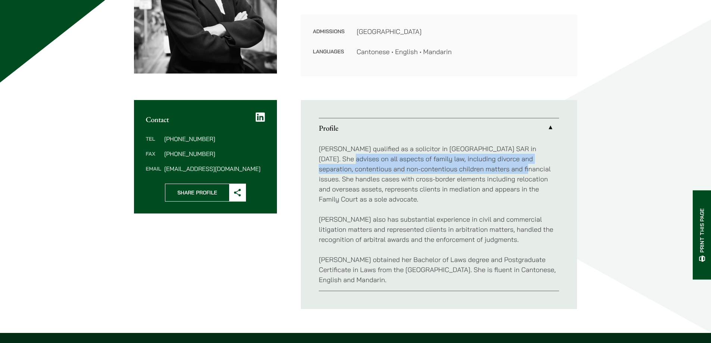
drag, startPoint x: 328, startPoint y: 160, endPoint x: 479, endPoint y: 172, distance: 151.9
click at [479, 172] on p "Danika qualified as a solicitor in Hong Kong SAR in 2023. She advises on all as…" at bounding box center [439, 174] width 240 height 60
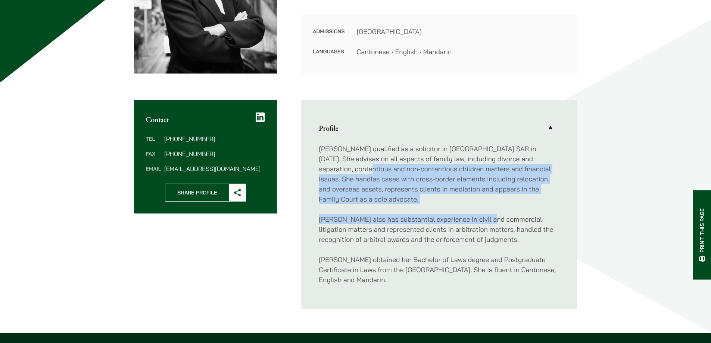
drag, startPoint x: 325, startPoint y: 170, endPoint x: 495, endPoint y: 207, distance: 174.1
click at [495, 207] on div "Danika qualified as a solicitor in Hong Kong SAR in 2023. She advises on all as…" at bounding box center [439, 214] width 240 height 153
click at [495, 214] on p "Danika also has substantial experience in civil and commercial litigation matte…" at bounding box center [439, 229] width 240 height 30
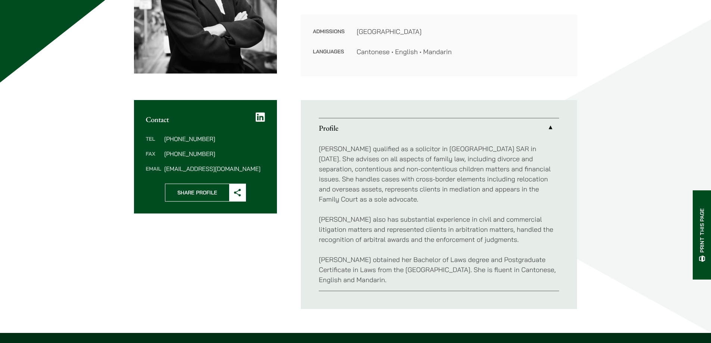
click at [392, 163] on p "Danika qualified as a solicitor in Hong Kong SAR in 2023. She advises on all as…" at bounding box center [439, 174] width 240 height 60
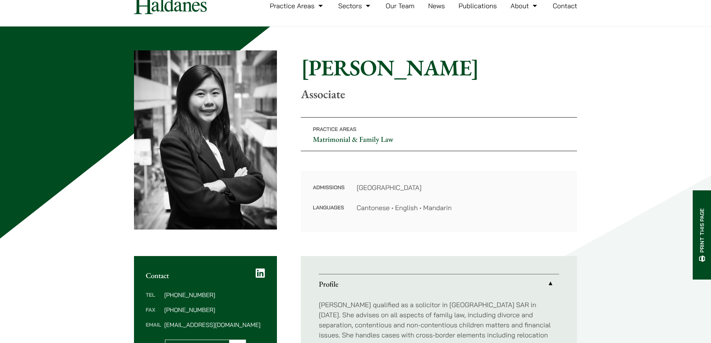
scroll to position [0, 0]
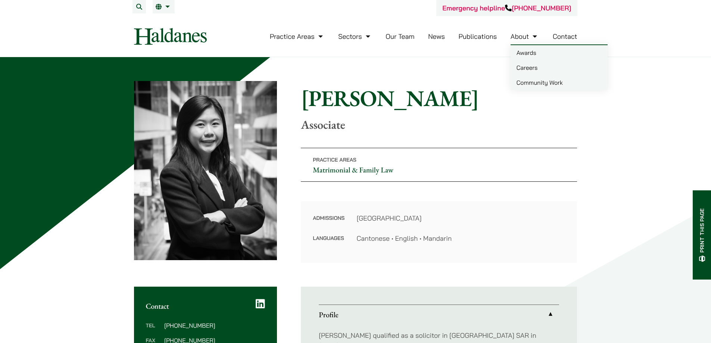
click at [531, 71] on link "Careers" at bounding box center [558, 67] width 97 height 15
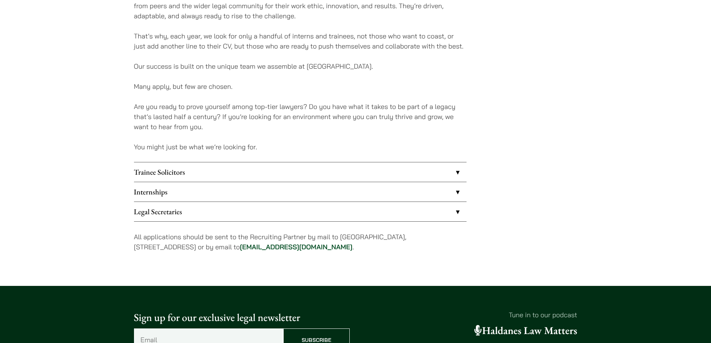
scroll to position [597, 0]
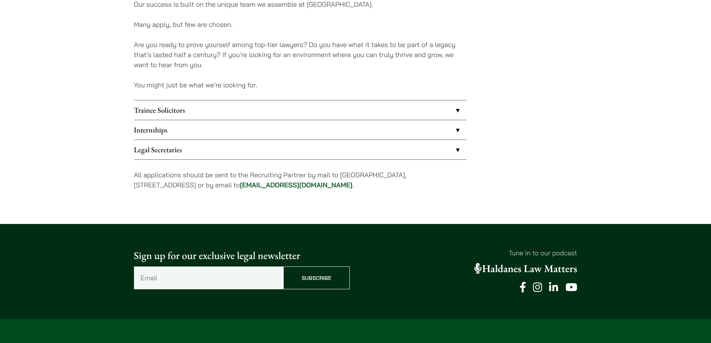
click at [210, 113] on link "Trainee Solicitors" at bounding box center [300, 109] width 332 height 19
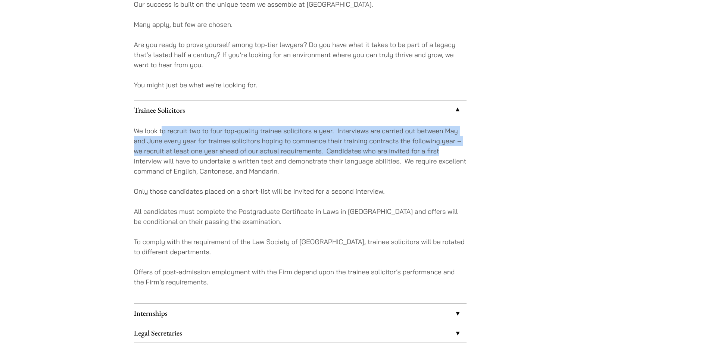
drag, startPoint x: 163, startPoint y: 133, endPoint x: 553, endPoint y: 153, distance: 391.1
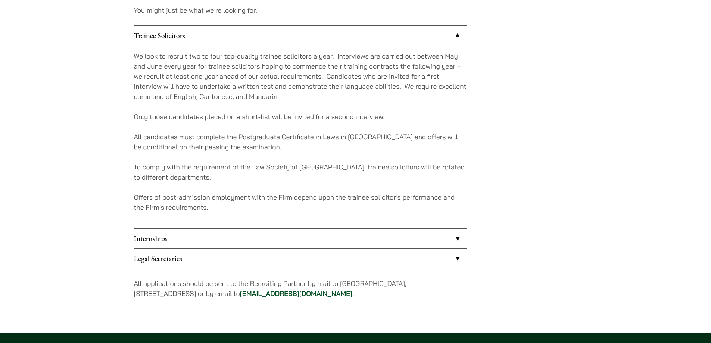
scroll to position [746, 0]
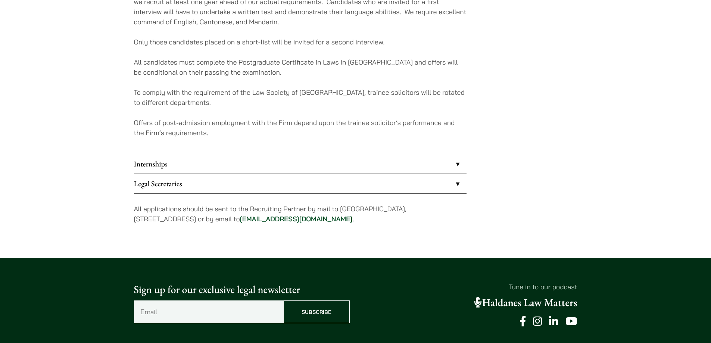
click at [216, 181] on link "Legal Secretaries" at bounding box center [300, 183] width 332 height 19
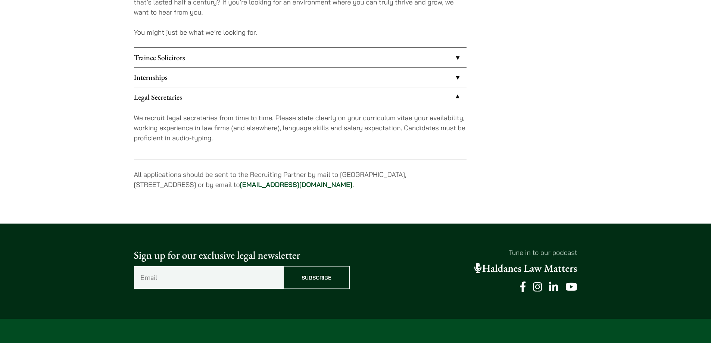
scroll to position [649, 0]
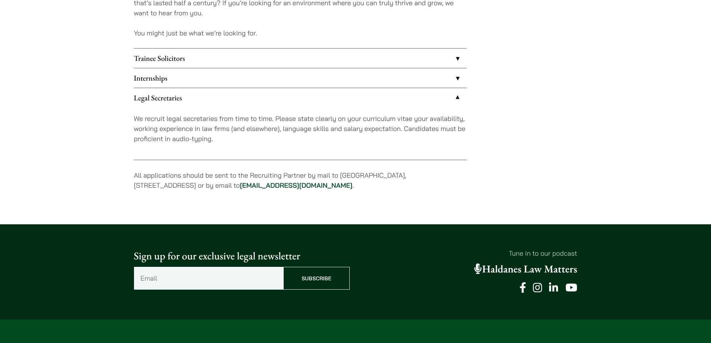
click at [172, 76] on link "Internships" at bounding box center [300, 77] width 332 height 19
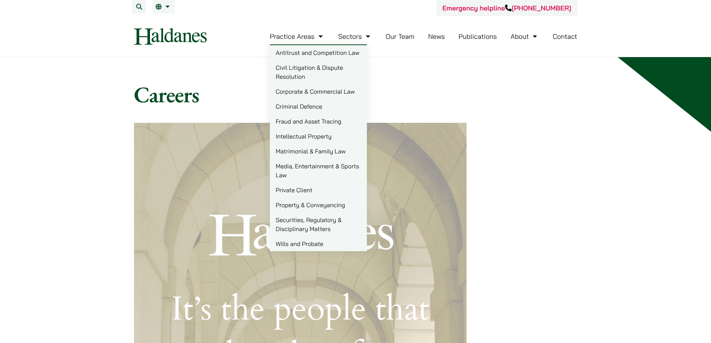
click at [316, 40] on link "Practice Areas" at bounding box center [297, 36] width 55 height 9
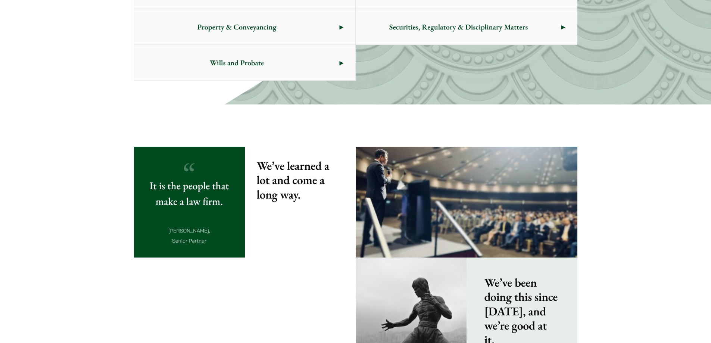
scroll to position [644, 0]
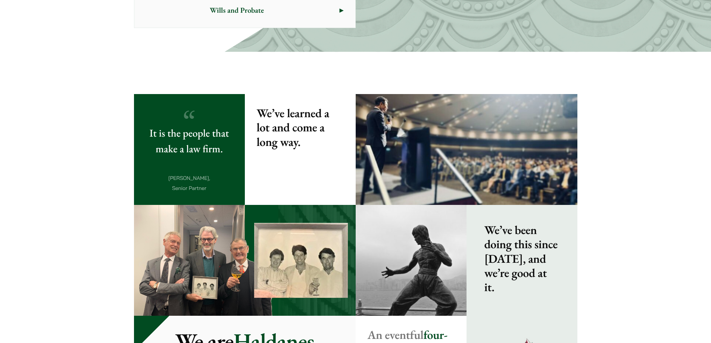
click at [210, 237] on img at bounding box center [245, 260] width 222 height 111
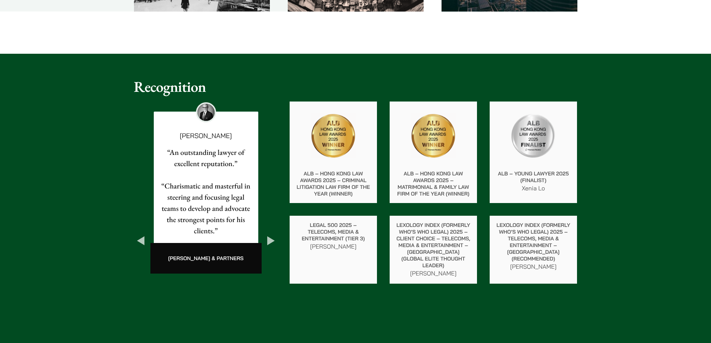
scroll to position [1166, 0]
